Goal: Task Accomplishment & Management: Use online tool/utility

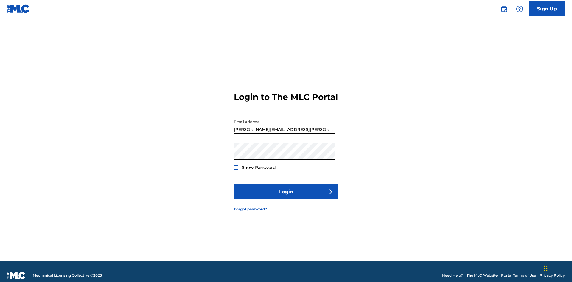
scroll to position [8, 0]
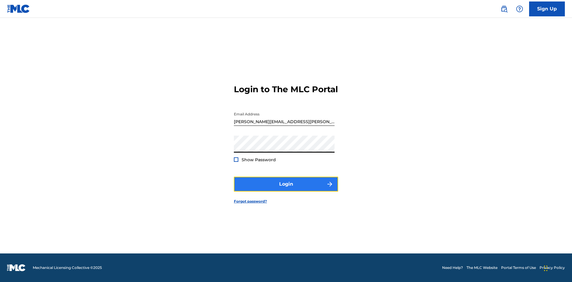
click at [286, 189] on button "Login" at bounding box center [286, 184] width 104 height 15
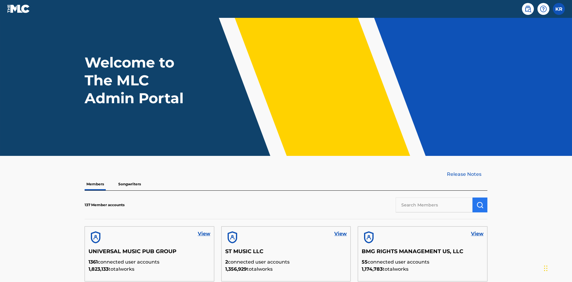
click at [434, 198] on input "text" at bounding box center [433, 205] width 77 height 15
click at [480, 202] on img "submit" at bounding box center [479, 205] width 7 height 7
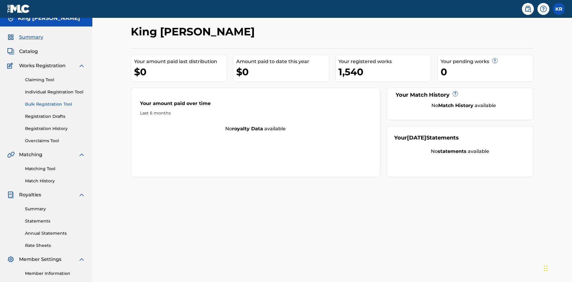
click at [55, 101] on link "Bulk Registration Tool" at bounding box center [55, 104] width 60 height 6
